Goal: Transaction & Acquisition: Book appointment/travel/reservation

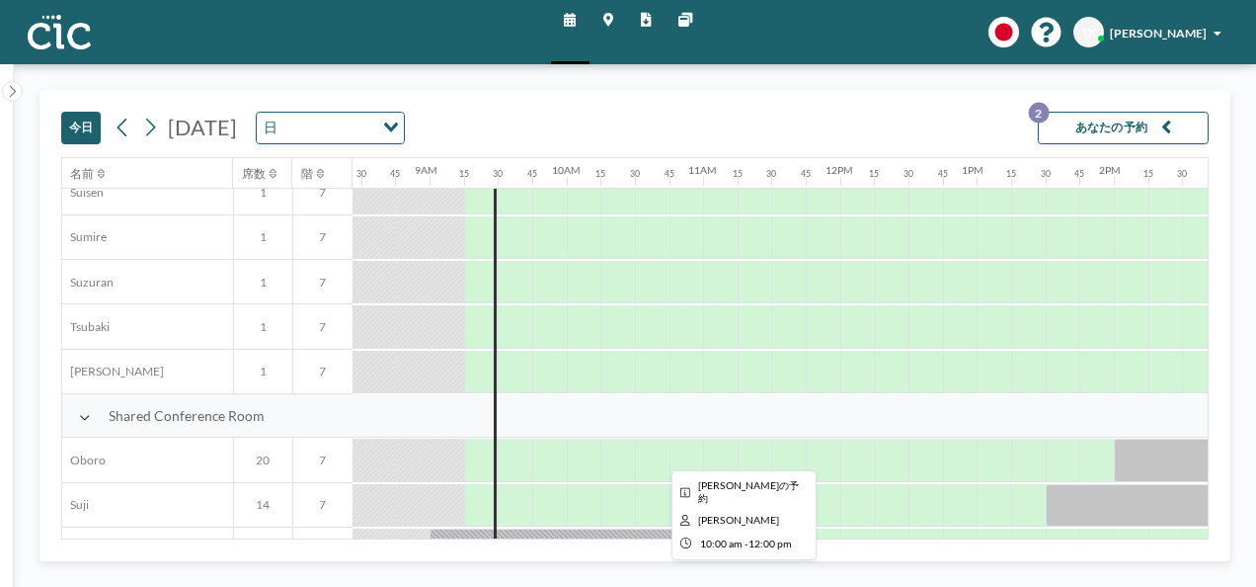
scroll to position [1265, 1155]
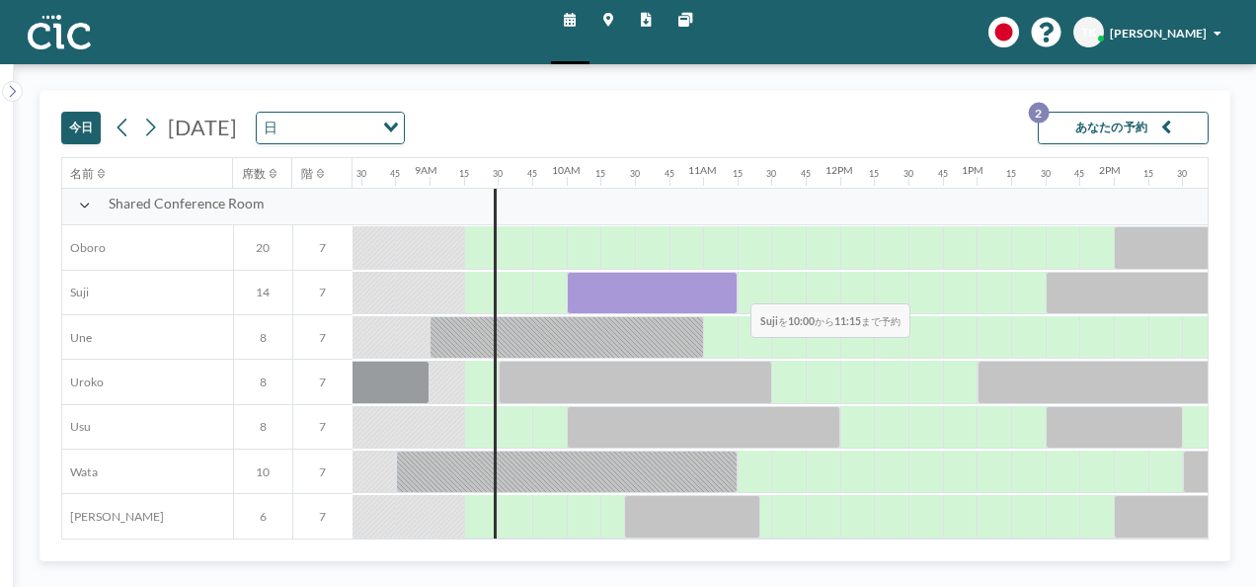
drag, startPoint x: 579, startPoint y: 288, endPoint x: 736, endPoint y: 287, distance: 157.0
click at [736, 287] on div at bounding box center [652, 293] width 171 height 42
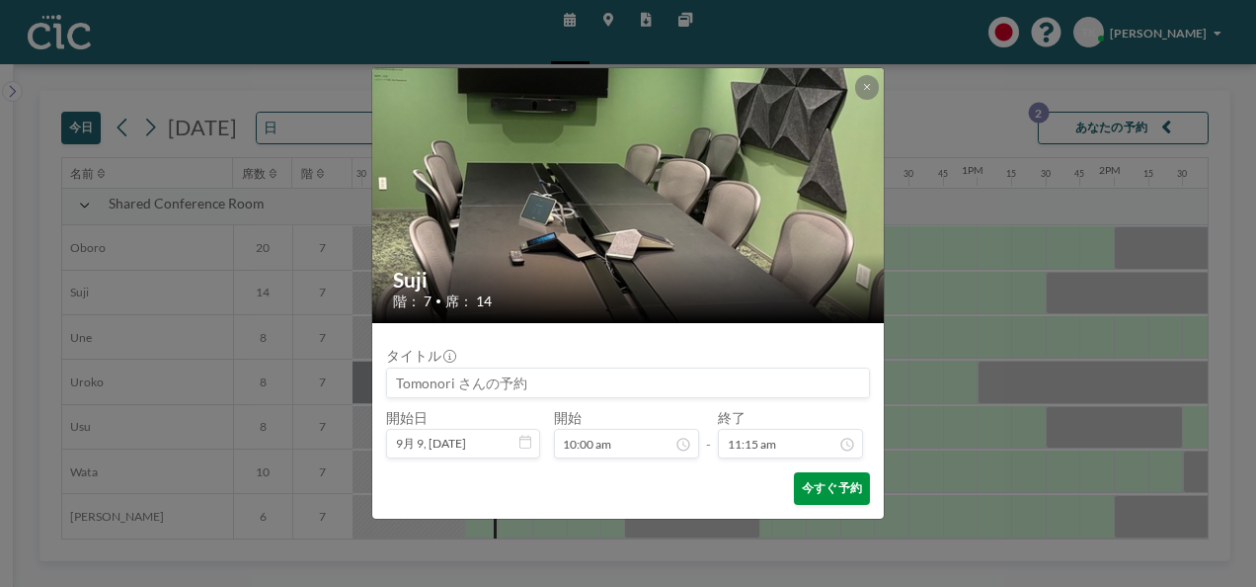
scroll to position [1466, 0]
click at [838, 480] on button "今すぐ予約" at bounding box center [832, 488] width 76 height 33
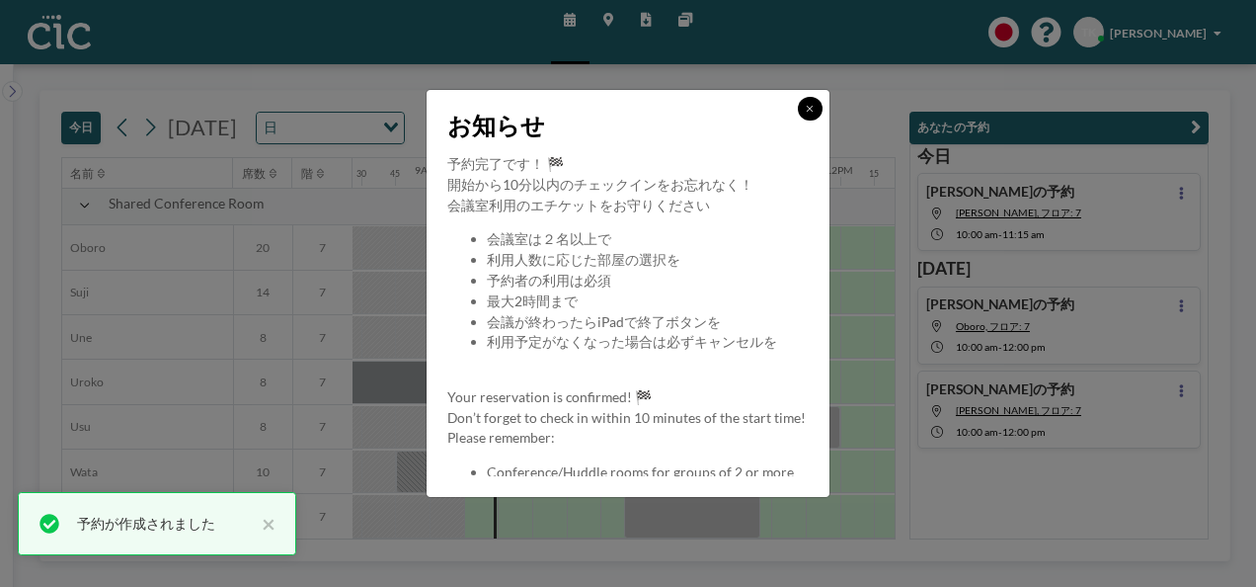
click at [816, 101] on button at bounding box center [810, 109] width 24 height 24
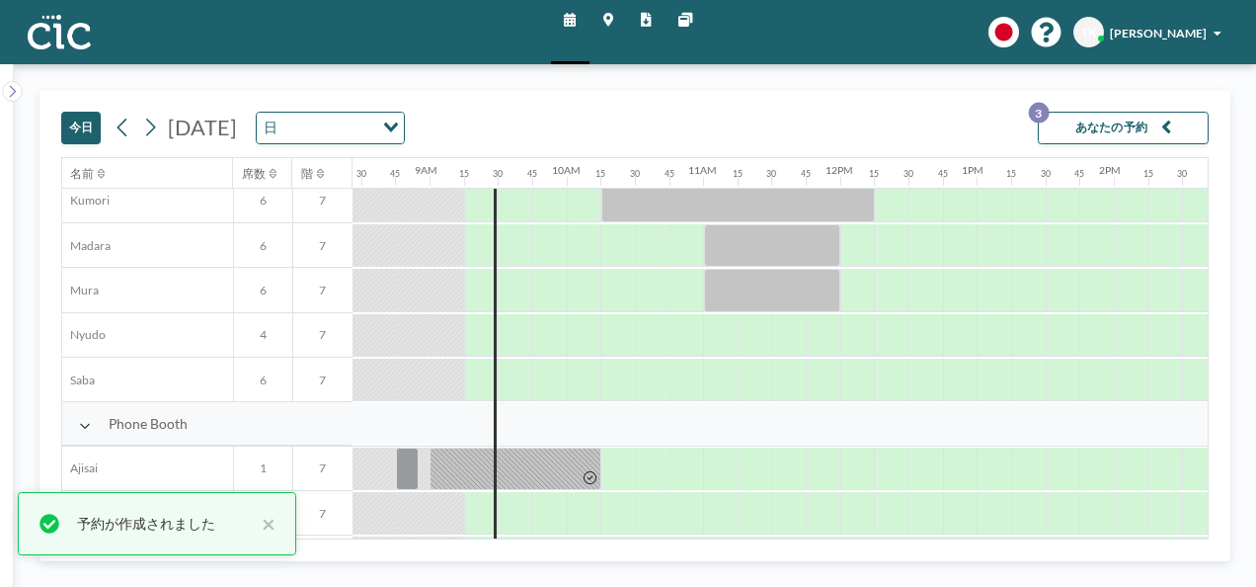
scroll to position [0, 1155]
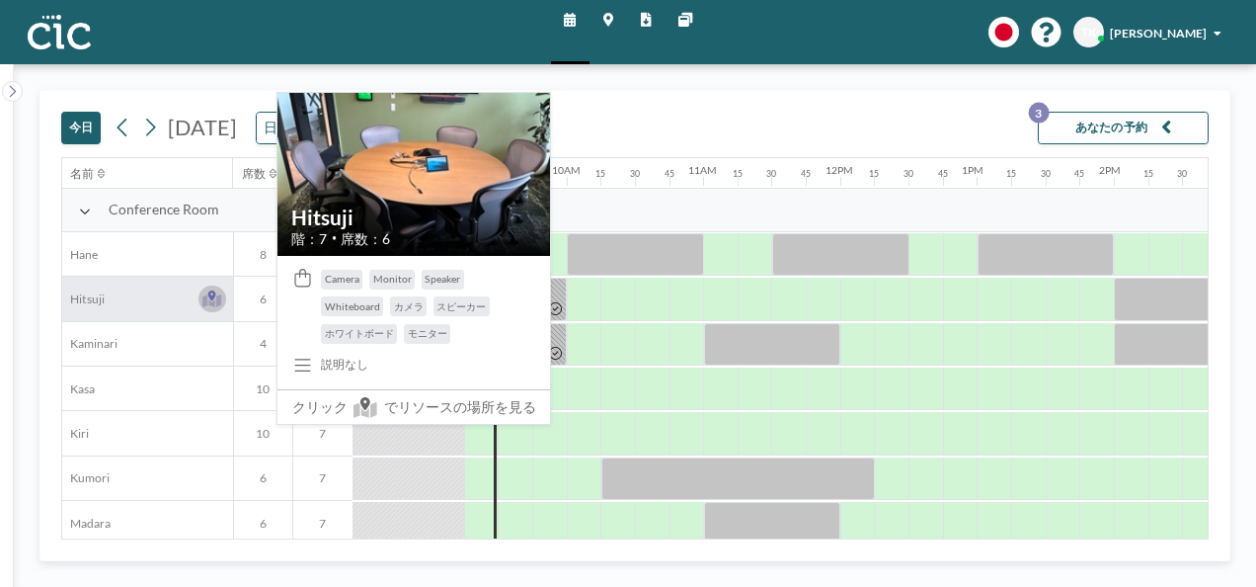
click at [208, 295] on icon at bounding box center [212, 295] width 8 height 11
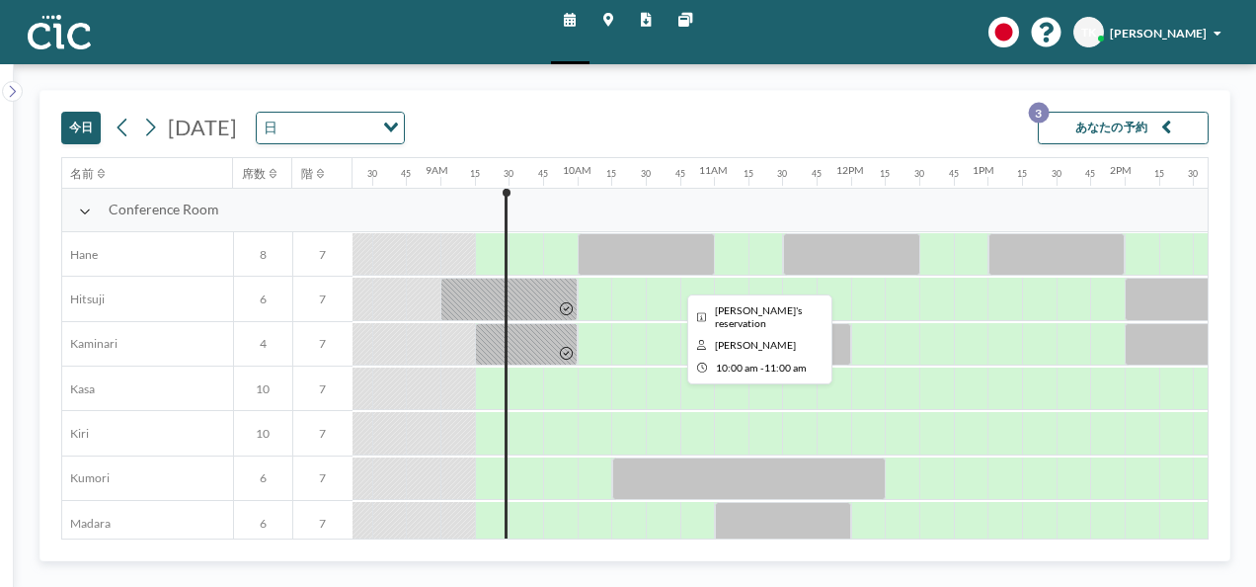
scroll to position [0, 1155]
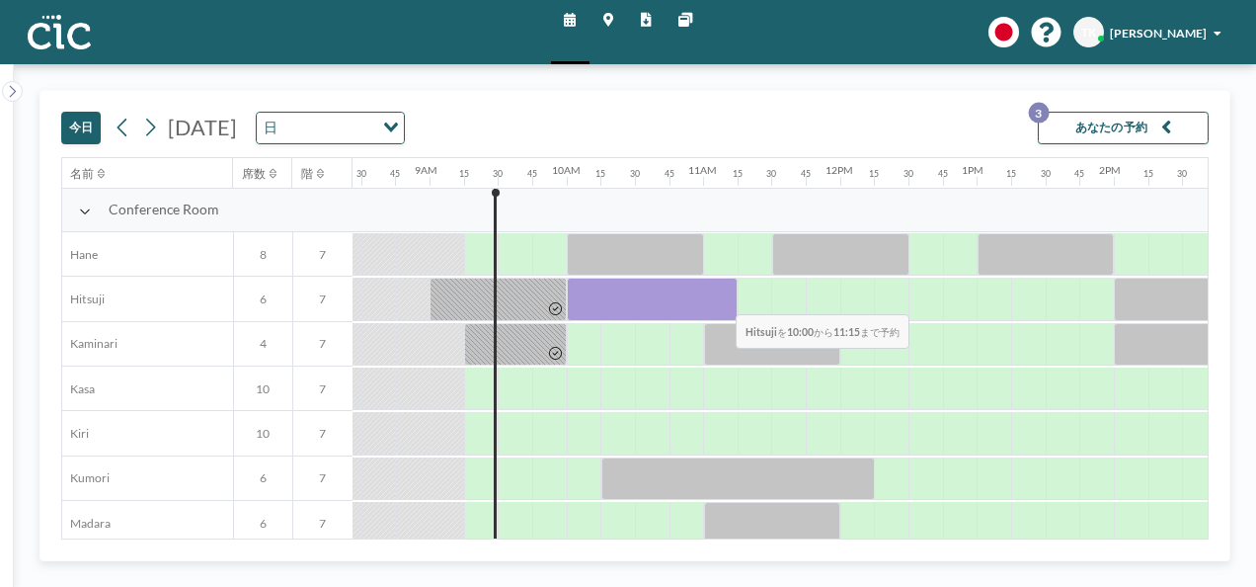
drag, startPoint x: 576, startPoint y: 298, endPoint x: 721, endPoint y: 298, distance: 145.1
click at [721, 298] on div at bounding box center [652, 298] width 171 height 42
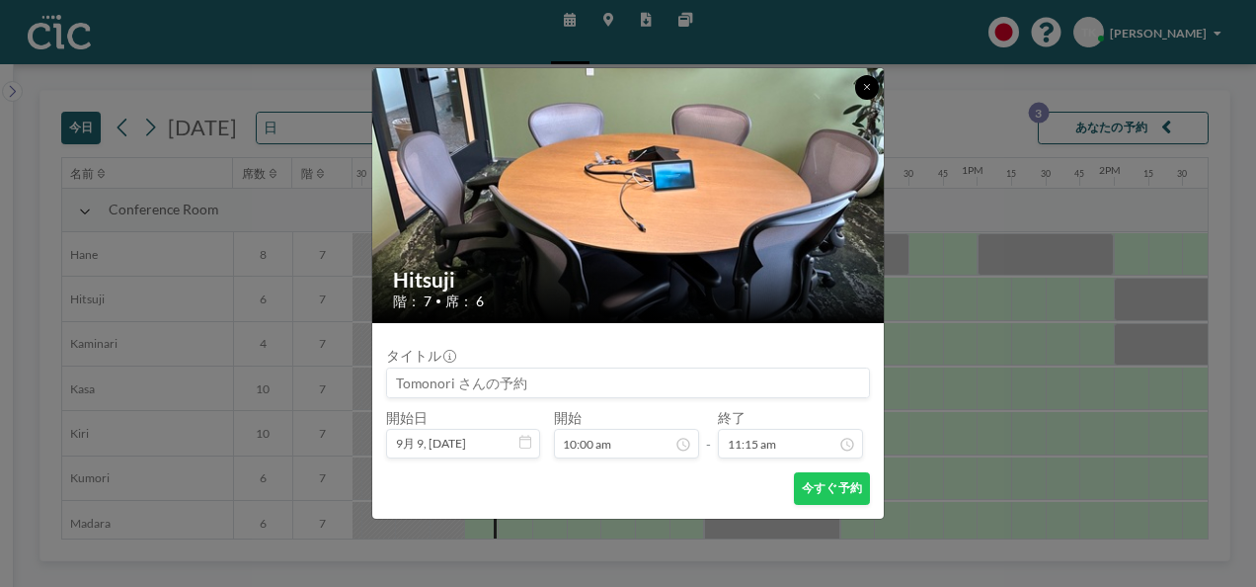
click at [863, 81] on button at bounding box center [867, 87] width 24 height 24
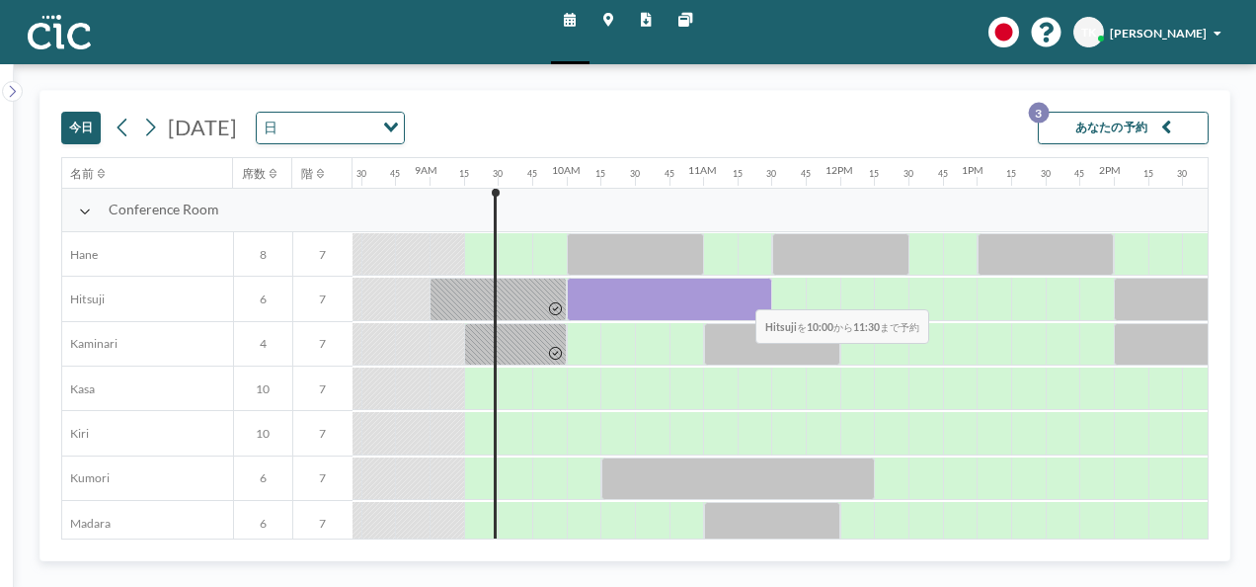
drag, startPoint x: 581, startPoint y: 294, endPoint x: 727, endPoint y: 293, distance: 146.1
click at [727, 293] on div at bounding box center [669, 298] width 205 height 42
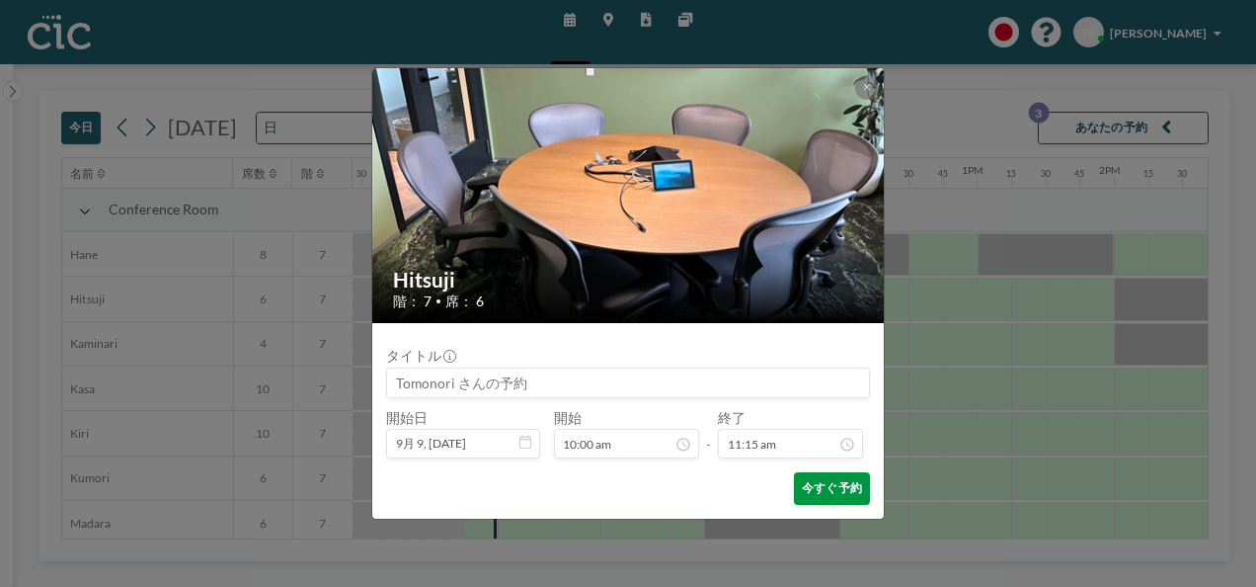
scroll to position [1466, 0]
click at [829, 479] on button "今すぐ予約" at bounding box center [832, 488] width 76 height 33
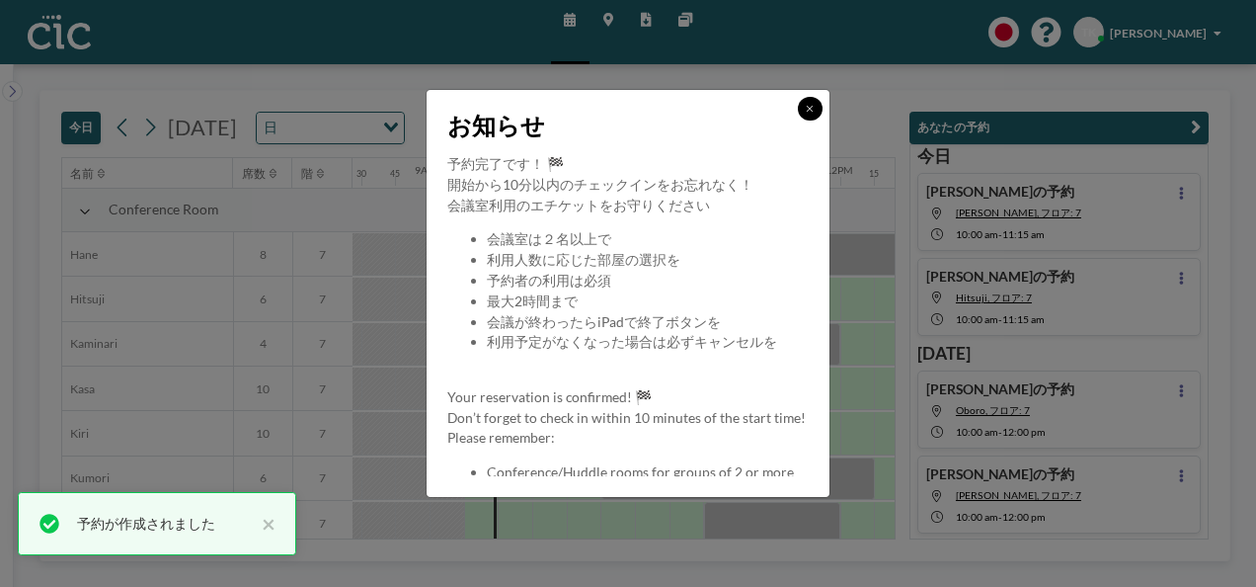
click at [812, 109] on icon at bounding box center [810, 109] width 8 height 10
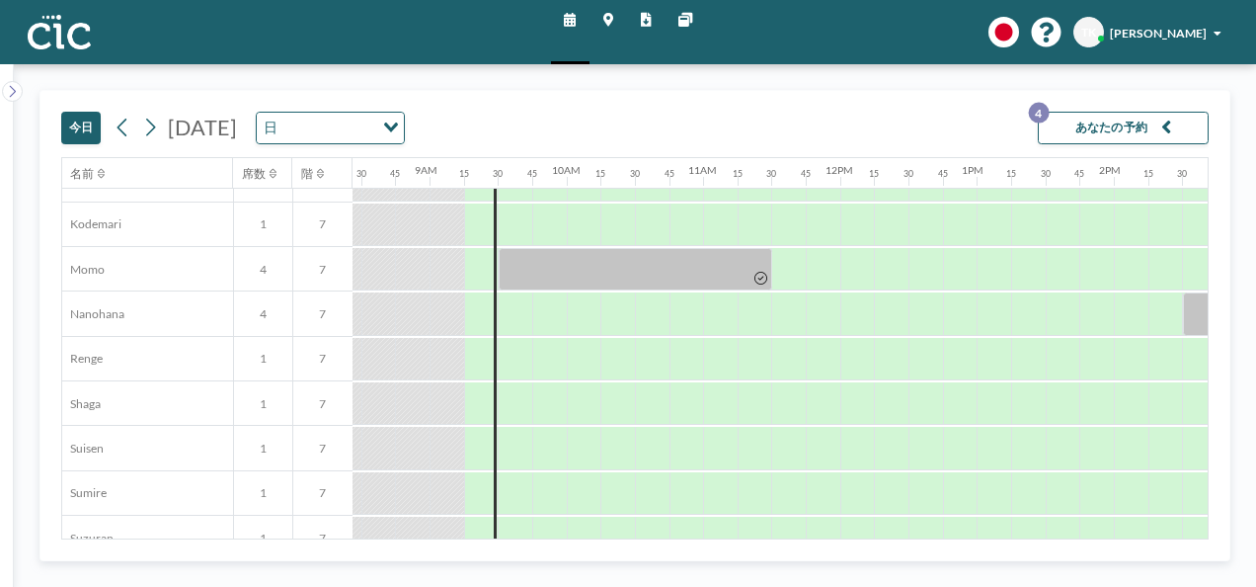
scroll to position [1265, 1155]
